Goal: Navigation & Orientation: Find specific page/section

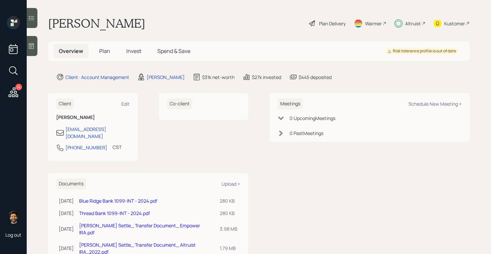
click at [405, 22] on div "Altruist" at bounding box center [413, 23] width 16 height 7
